Goal: Transaction & Acquisition: Purchase product/service

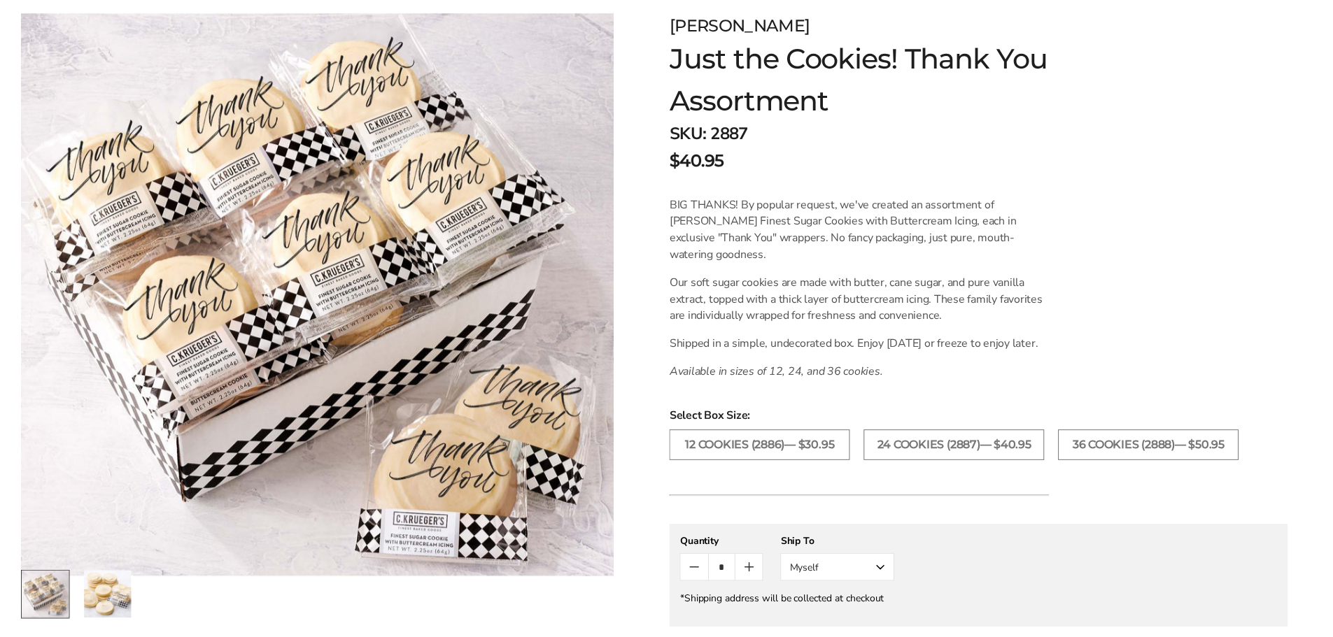
scroll to position [210, 0]
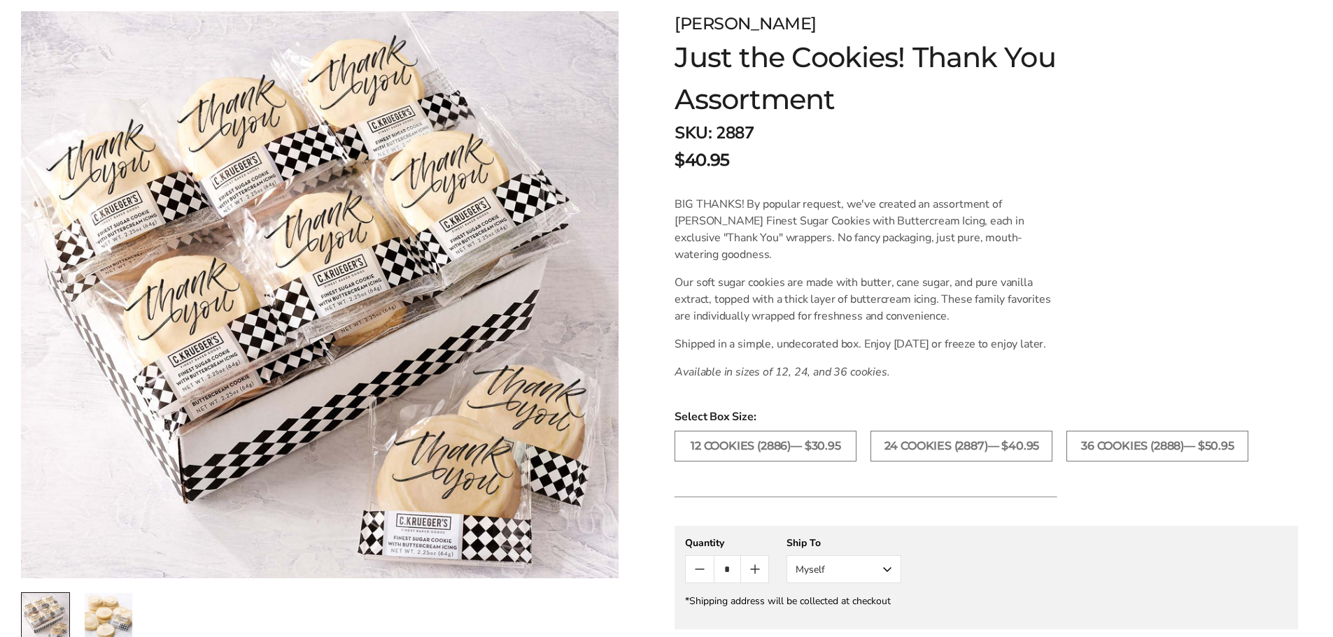
click at [100, 614] on img "2 / 2" at bounding box center [109, 617] width 48 height 48
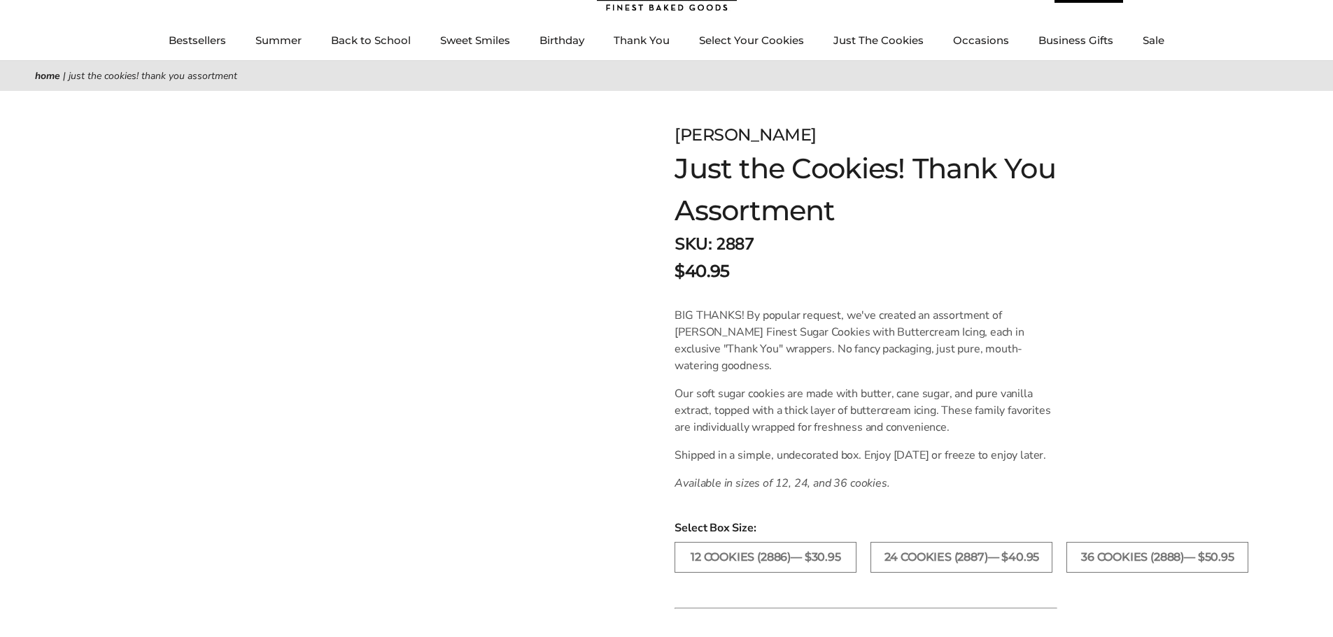
scroll to position [0, 0]
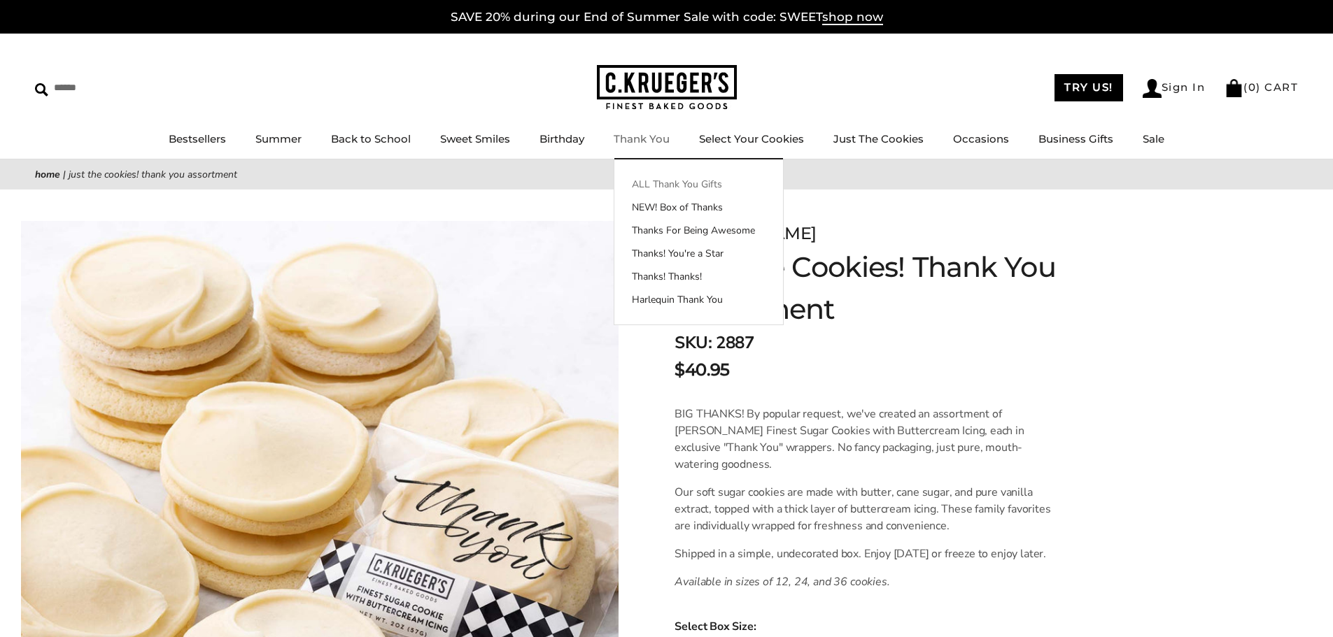
click at [649, 184] on link "ALL Thank You Gifts" at bounding box center [698, 184] width 169 height 15
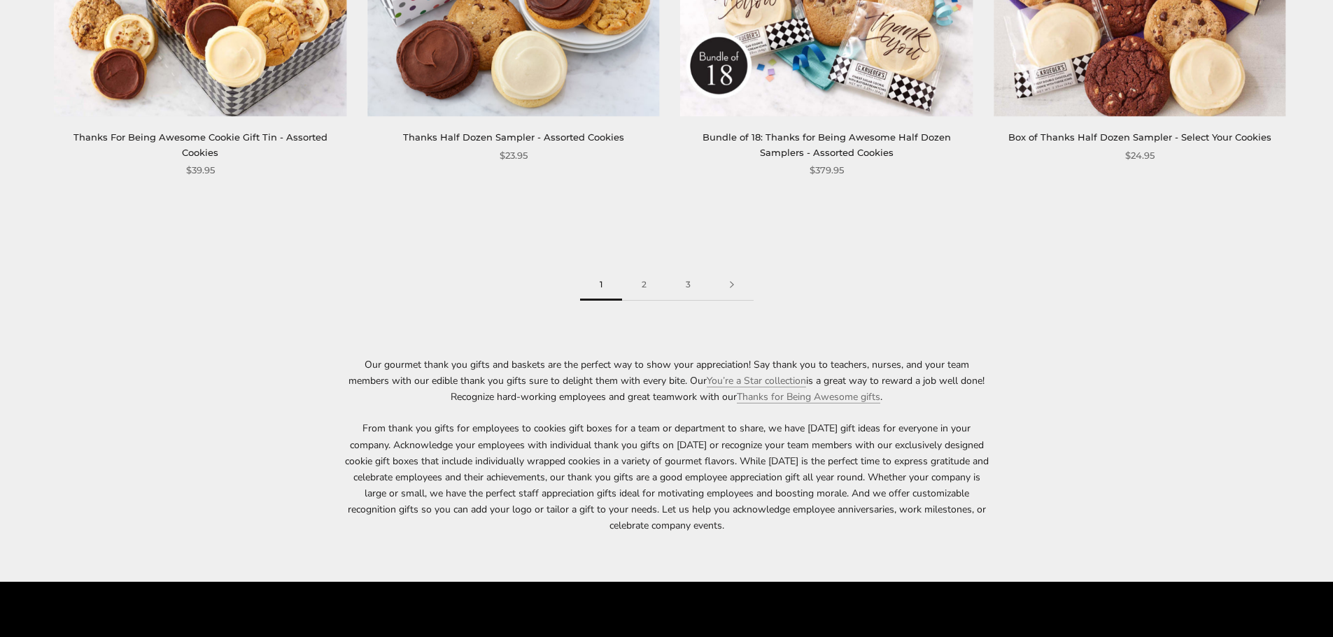
scroll to position [2381, 0]
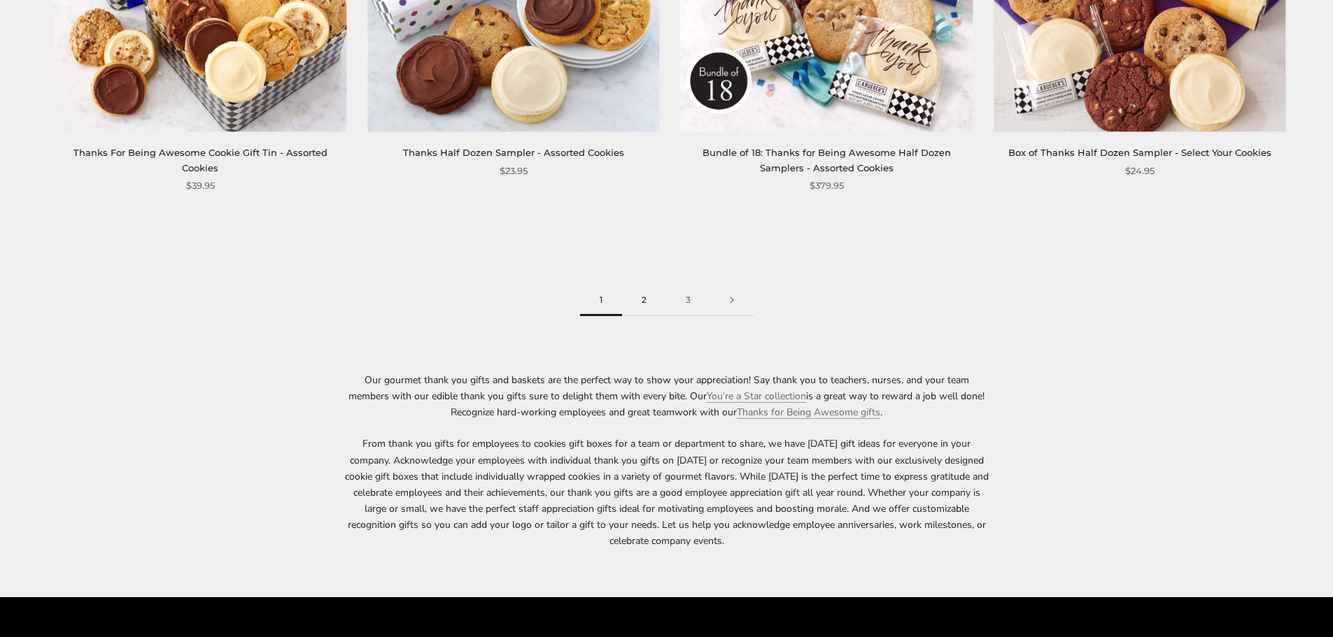
click at [644, 300] on link "2" at bounding box center [644, 300] width 44 height 31
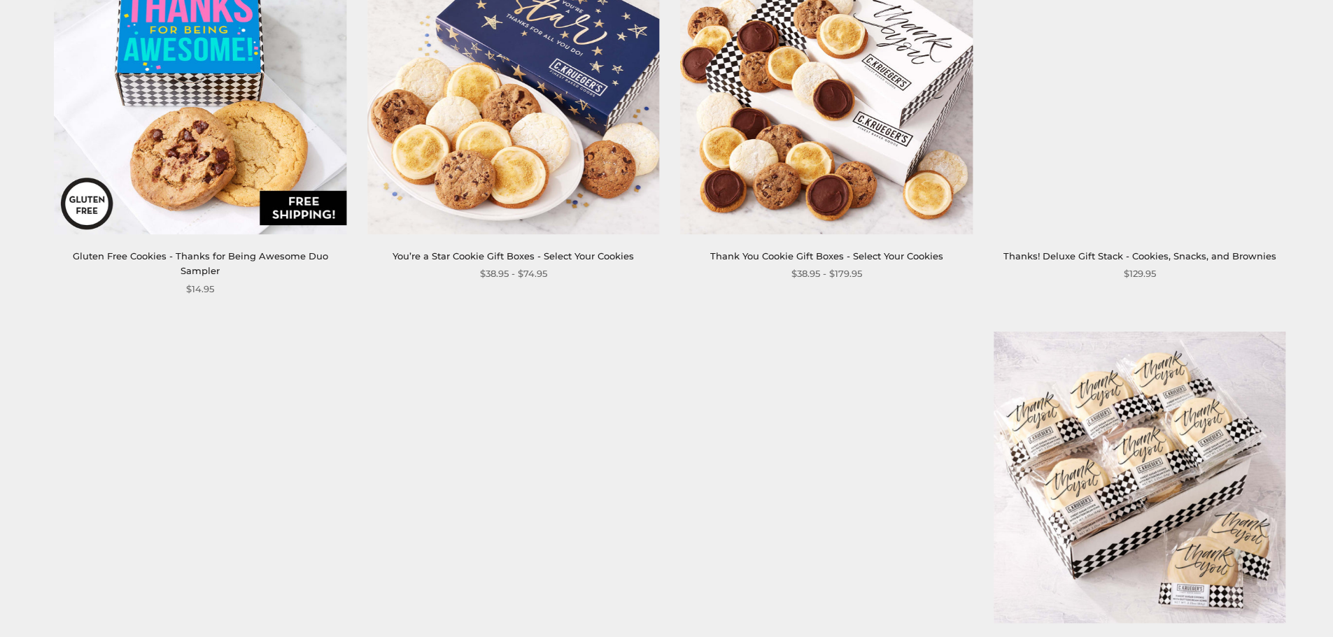
scroll to position [2099, 0]
